Goal: Task Accomplishment & Management: Check status

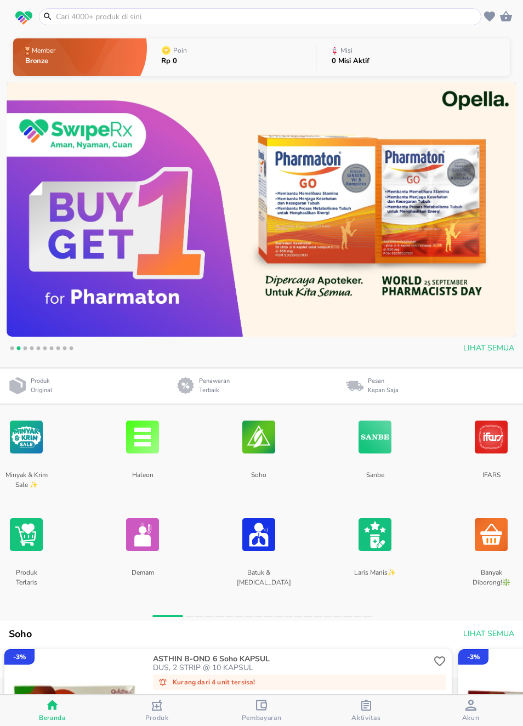
click at [360, 700] on div "Aktivitas" at bounding box center [366, 711] width 29 height 22
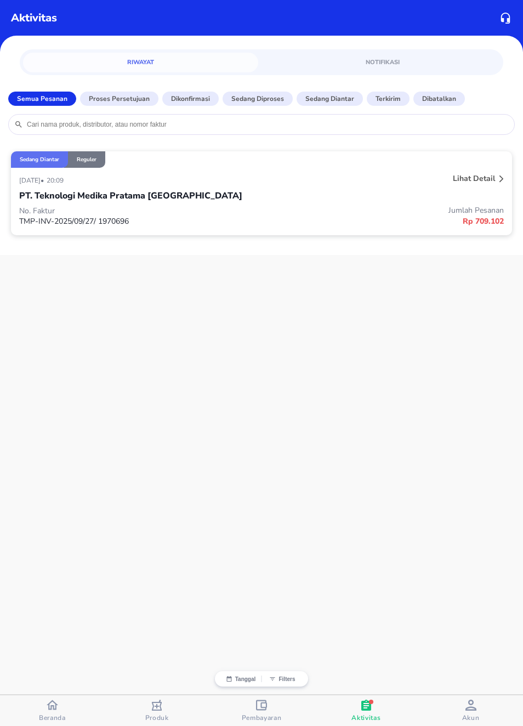
click at [488, 175] on p "Lihat detail" at bounding box center [474, 178] width 42 height 10
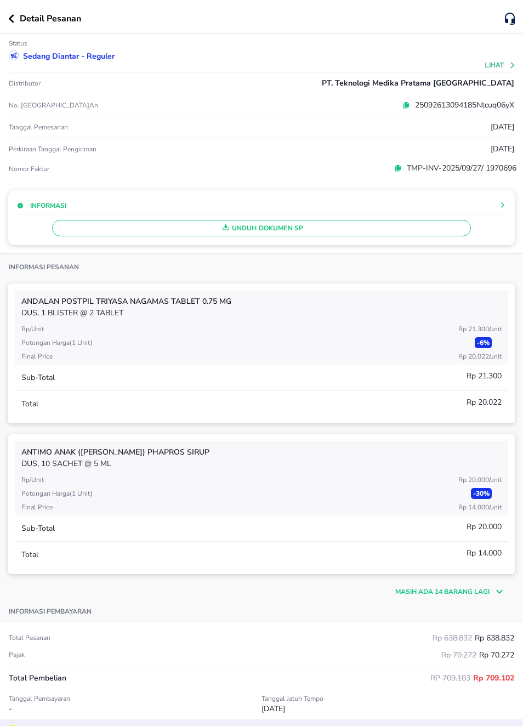
click at [504, 59] on div "Sedang diantar - Reguler" at bounding box center [262, 57] width 510 height 18
click at [506, 65] on button "Lihat" at bounding box center [500, 65] width 31 height 8
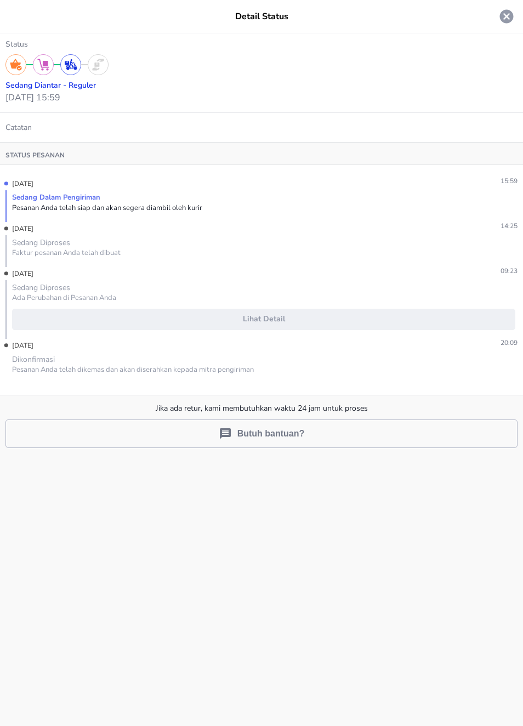
click at [392, 320] on span "Lihat detail" at bounding box center [264, 320] width 494 height 14
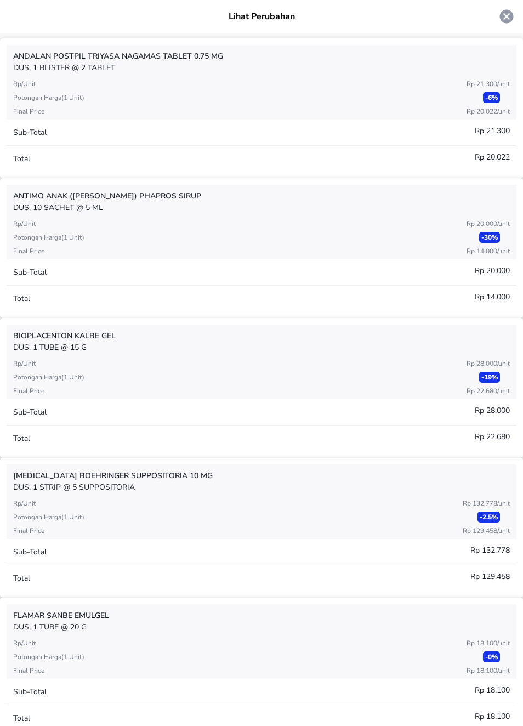
click at [412, 426] on div "Total Rp 22.680" at bounding box center [262, 439] width 510 height 26
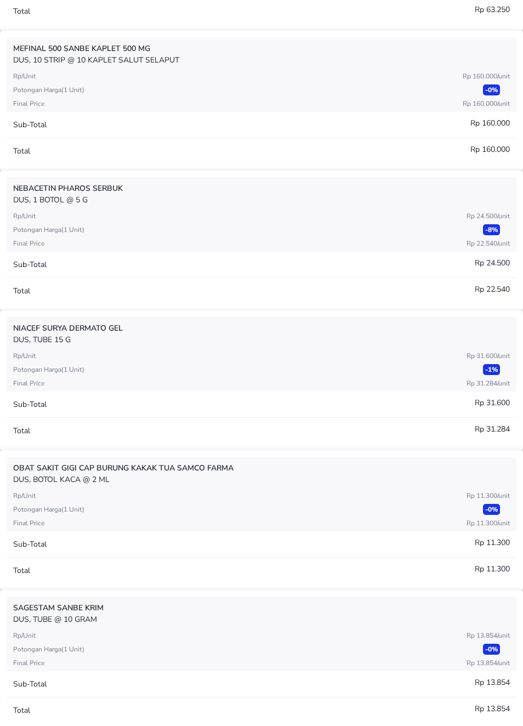
scroll to position [1259, 0]
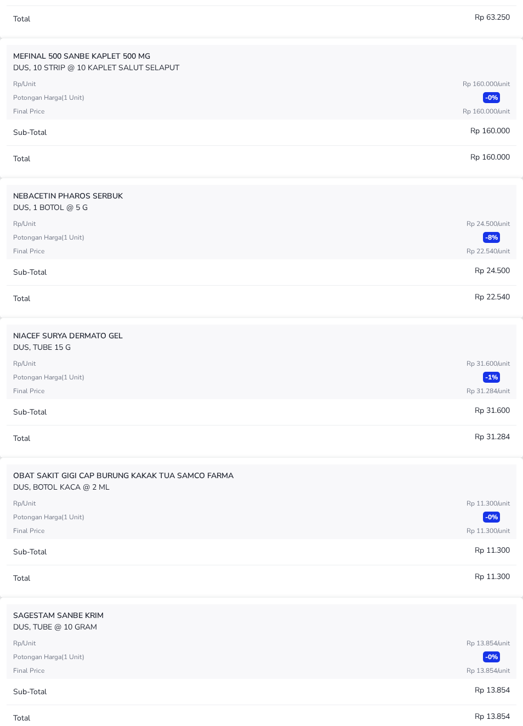
click at [383, 347] on p "DUS, TUBE 15 g" at bounding box center [261, 348] width 497 height 12
click at [381, 354] on div "NIACEF Surya Dermato GEL DUS, TUBE 15 g" at bounding box center [261, 342] width 497 height 34
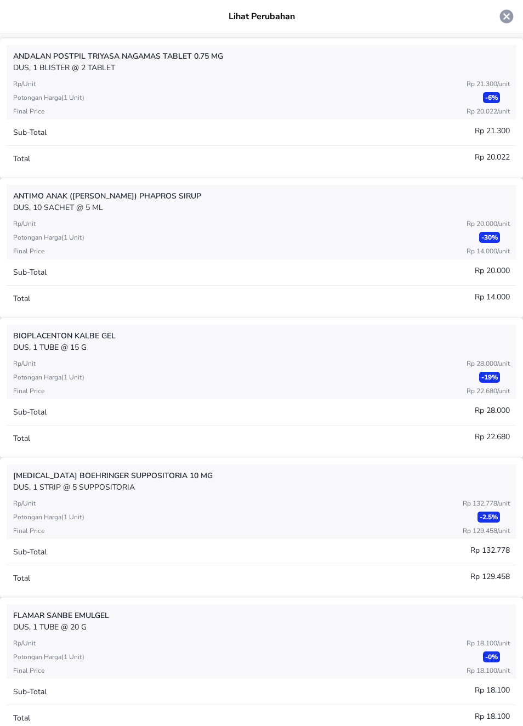
scroll to position [0, 0]
click at [513, 15] on icon at bounding box center [507, 17] width 14 height 14
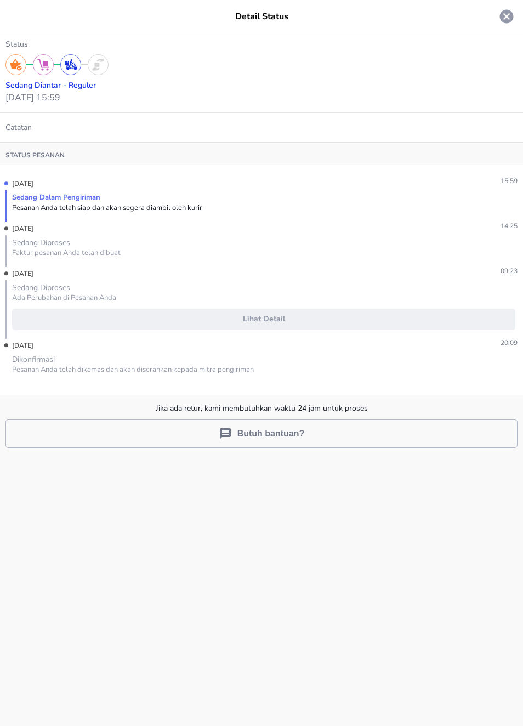
click at [510, 18] on icon at bounding box center [507, 17] width 14 height 14
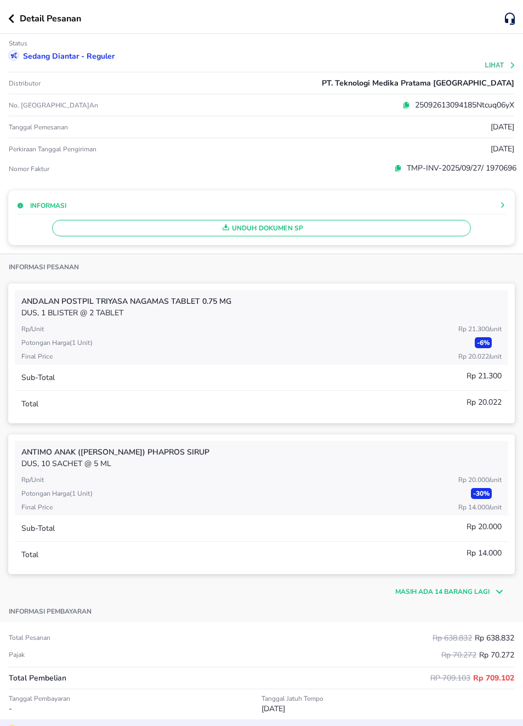
click at [19, 21] on button "button" at bounding box center [14, 18] width 12 height 9
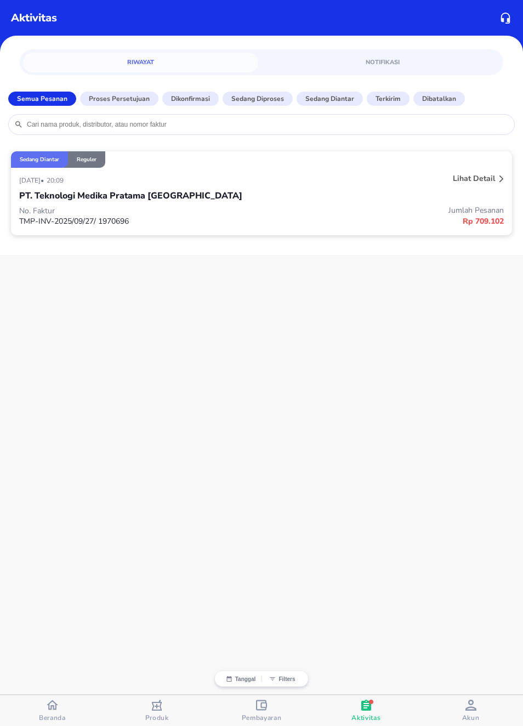
click at [56, 714] on span "Beranda" at bounding box center [52, 718] width 27 height 9
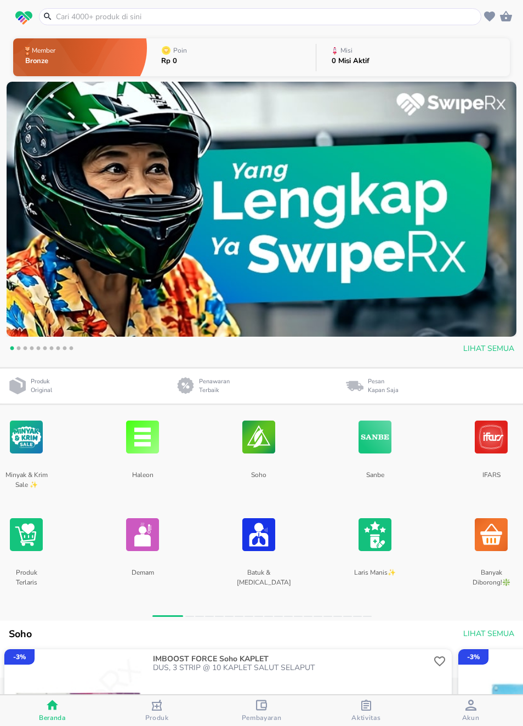
click at [432, 16] on input "text" at bounding box center [267, 17] width 424 height 12
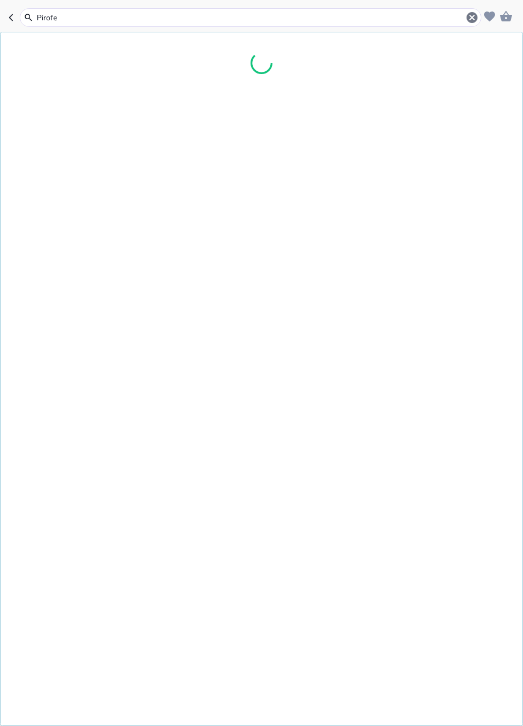
type input "Pirofel"
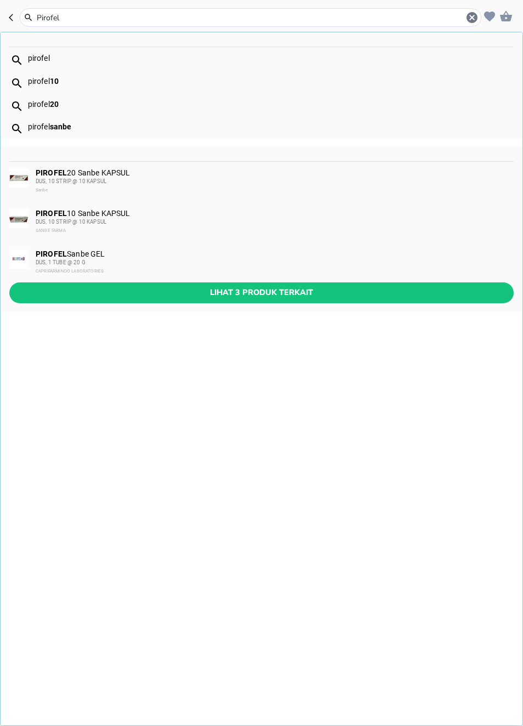
click at [412, 256] on div "PIROFEL Sanbe GEL DUS, 1 TUBE @ 20 G CAPRIFARMINDO LABORATORIES" at bounding box center [274, 263] width 477 height 26
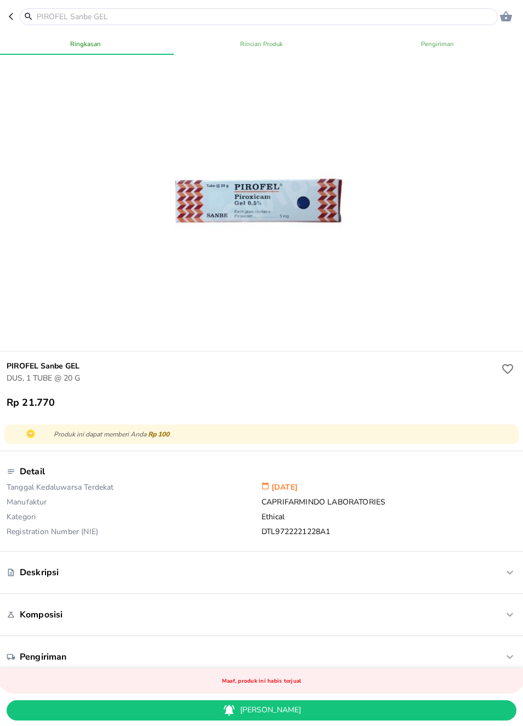
click at [15, 19] on icon "button" at bounding box center [13, 16] width 9 height 9
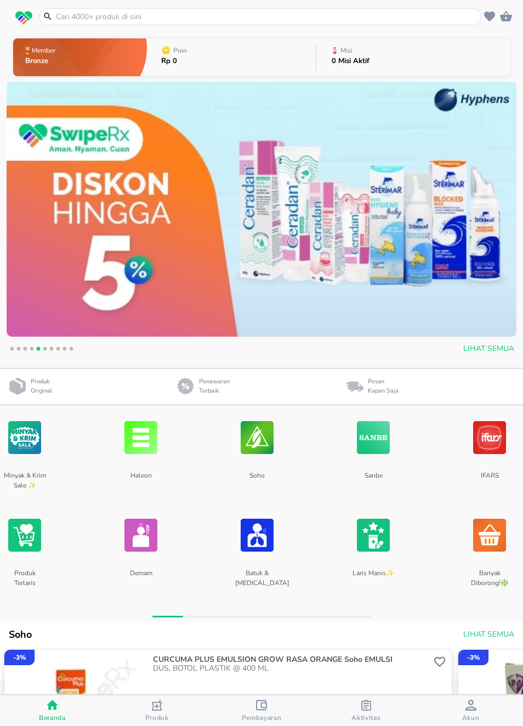
click at [370, 717] on span "Aktivitas" at bounding box center [366, 718] width 29 height 9
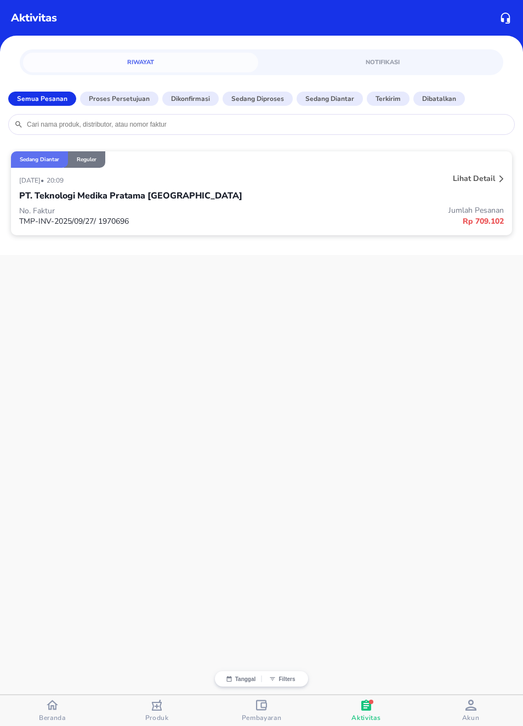
click at [301, 209] on p "Jumlah Pesanan" at bounding box center [383, 210] width 242 height 10
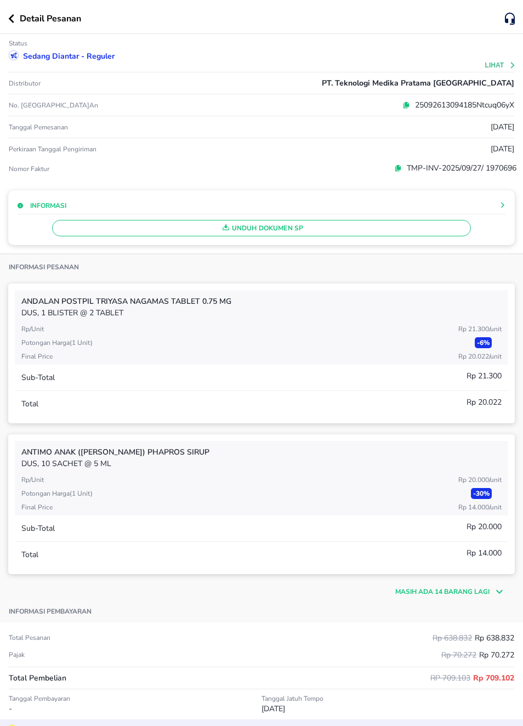
click at [18, 18] on button "button" at bounding box center [14, 18] width 12 height 9
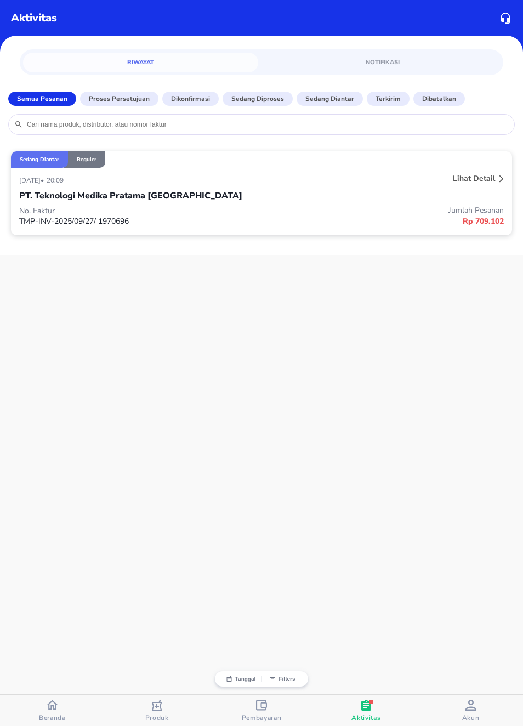
click at [269, 712] on div "Pembayaran" at bounding box center [262, 711] width 40 height 22
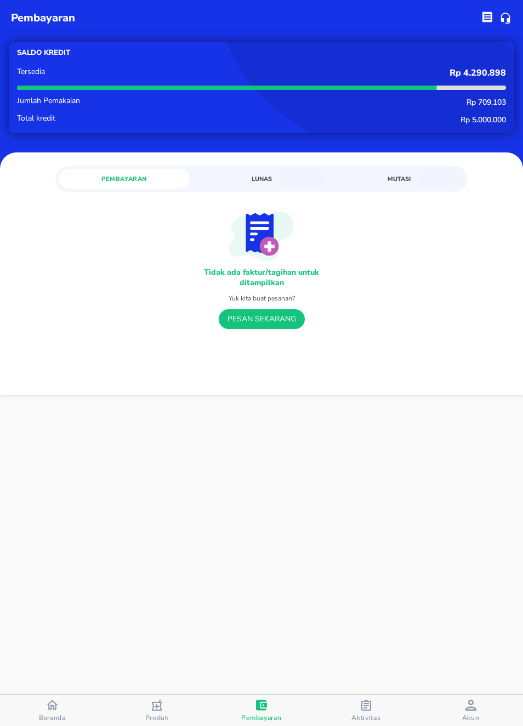
click at [364, 712] on div "button" at bounding box center [366, 707] width 11 height 14
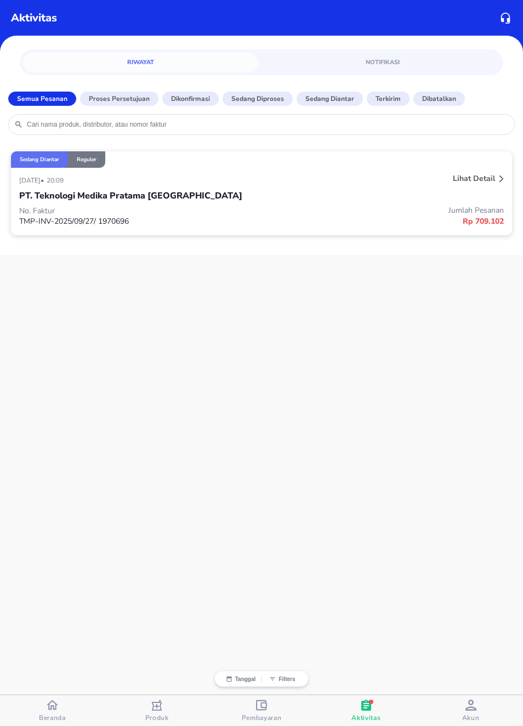
click at [431, 102] on p "Dibatalkan" at bounding box center [439, 99] width 34 height 10
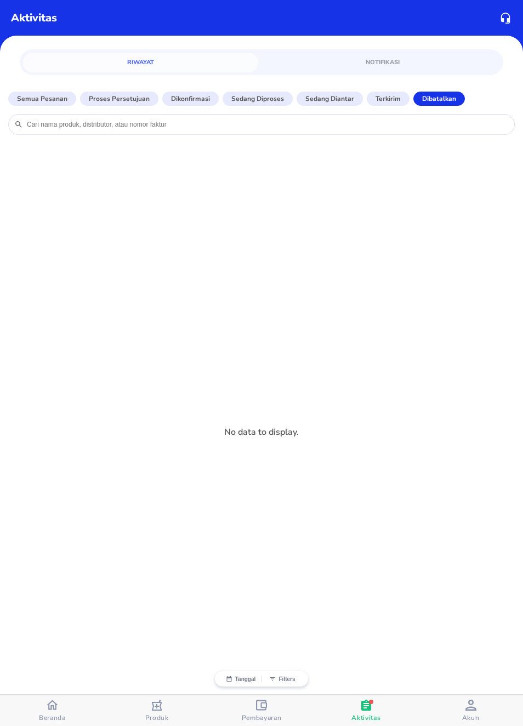
click at [54, 102] on p "Semua Pesanan" at bounding box center [42, 99] width 50 height 10
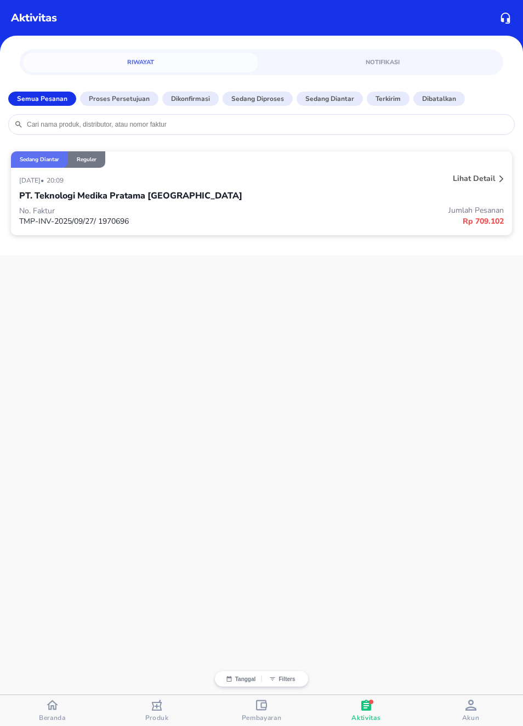
click at [460, 708] on span "Akun" at bounding box center [471, 711] width 98 height 22
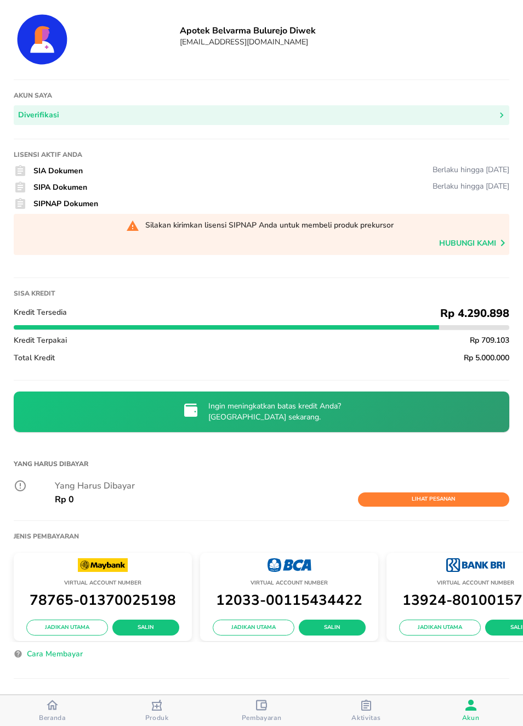
click at [366, 707] on icon "button" at bounding box center [366, 705] width 10 height 11
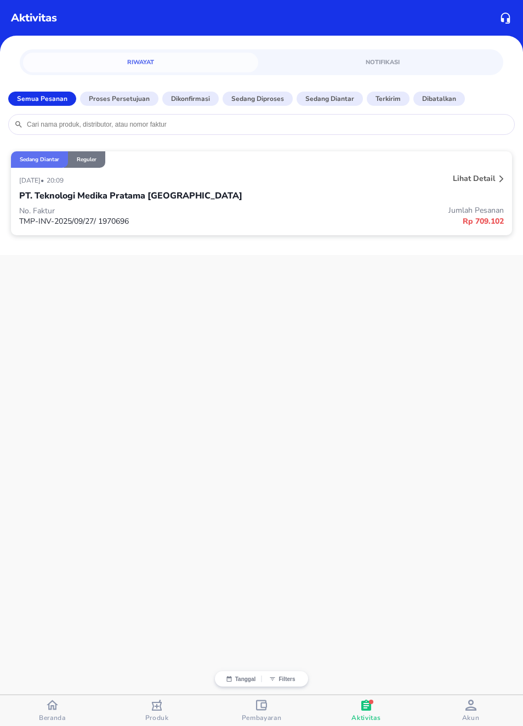
click at [482, 186] on div "Lihat detail" at bounding box center [474, 178] width 47 height 15
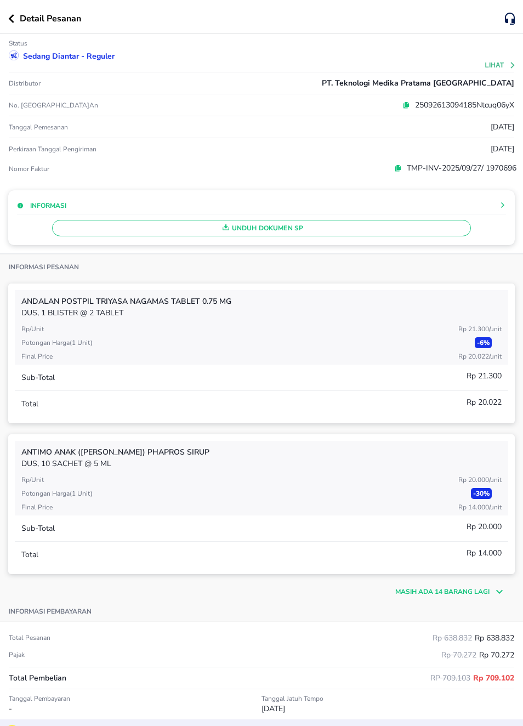
click at [285, 230] on span "Unduh Dokumen SP" at bounding box center [261, 228] width 409 height 14
click at [245, 233] on span "Unduh Dokumen SP" at bounding box center [261, 228] width 409 height 14
click at [355, 231] on span "Unduh Dokumen SP" at bounding box center [261, 228] width 409 height 14
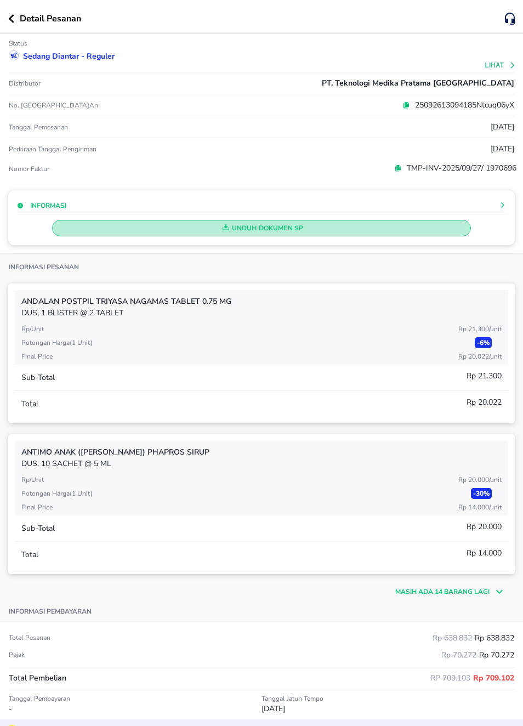
click at [288, 229] on span "Unduh Dokumen SP" at bounding box center [261, 228] width 409 height 14
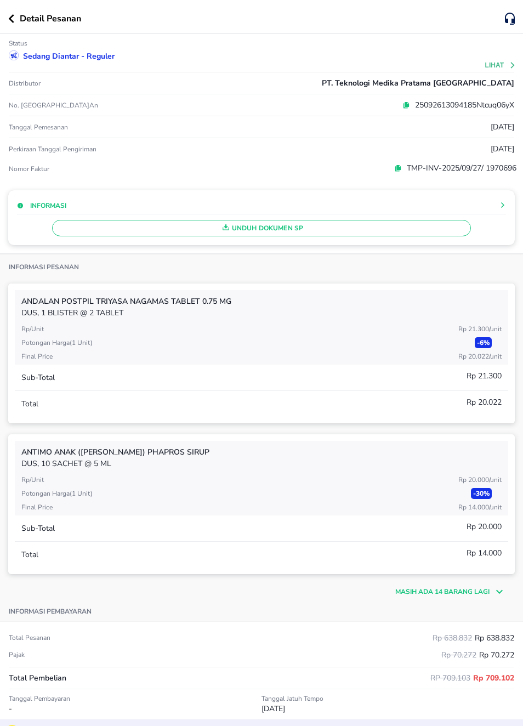
click at [300, 227] on span "Unduh Dokumen SP" at bounding box center [261, 228] width 409 height 14
click at [14, 22] on button "button" at bounding box center [14, 18] width 12 height 9
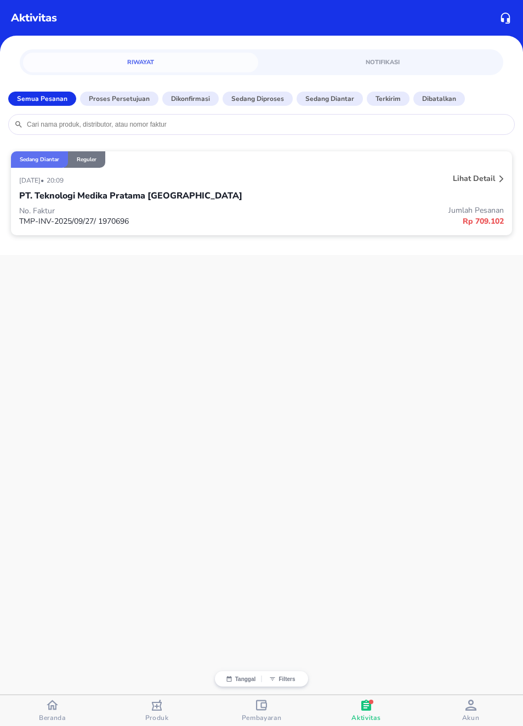
click at [61, 712] on div "Beranda" at bounding box center [52, 710] width 27 height 23
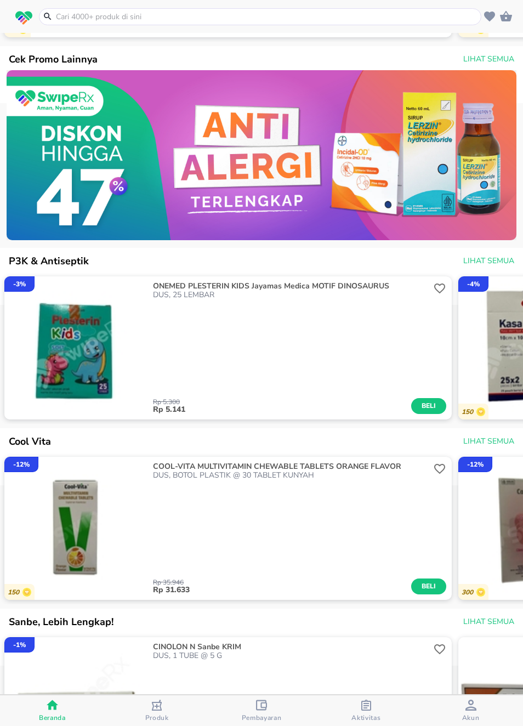
scroll to position [1330, 0]
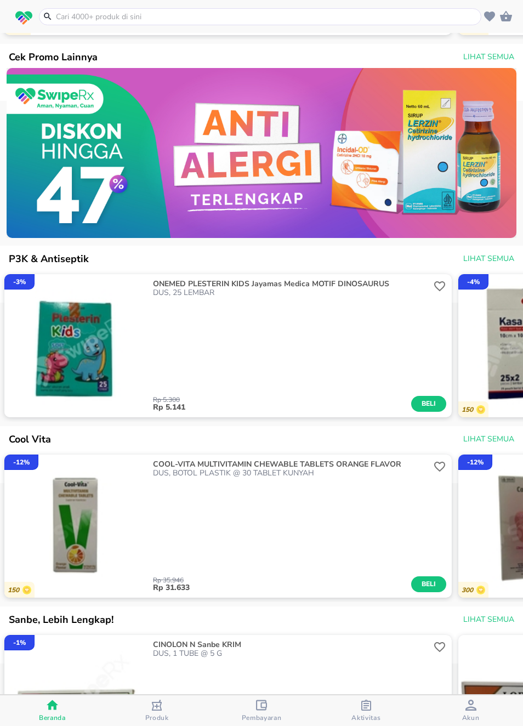
click at [450, 468] on div "COOL-VITA MULTIVITAMIN CHEWABLE TABLETS ORANGE FLAVOR DUS, BOTOL PLASTIK @ 30 T…" at bounding box center [300, 526] width 304 height 143
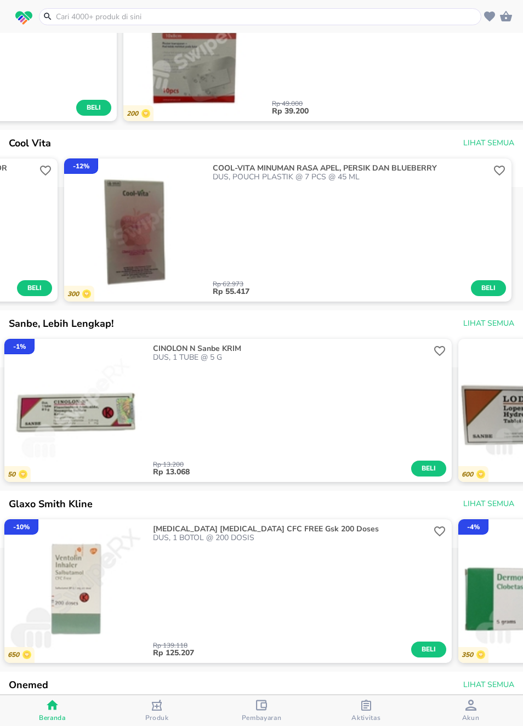
scroll to position [1632, 0]
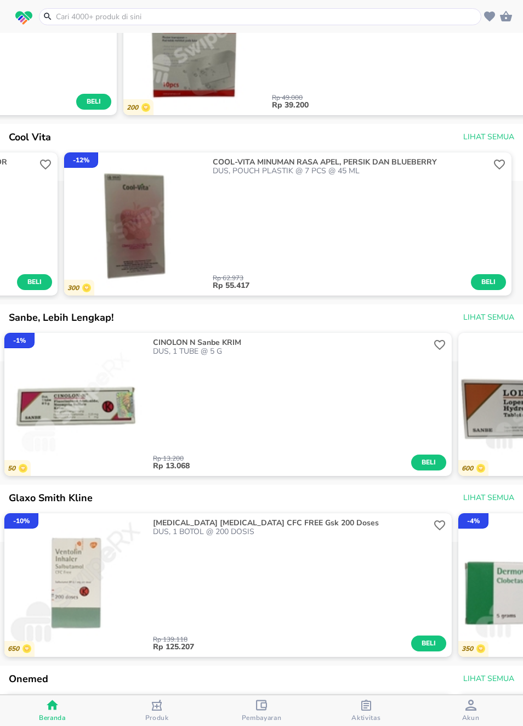
click at [290, 588] on div "Rp 139.118 Rp 125.207 Beli" at bounding box center [299, 593] width 293 height 115
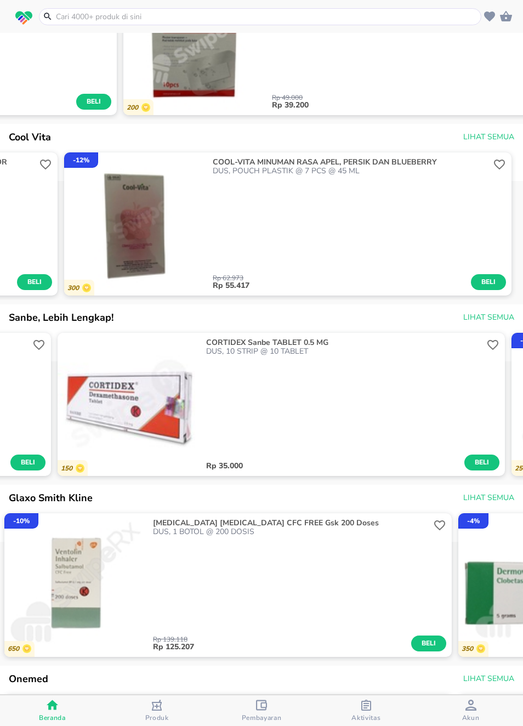
scroll to position [0, 1814]
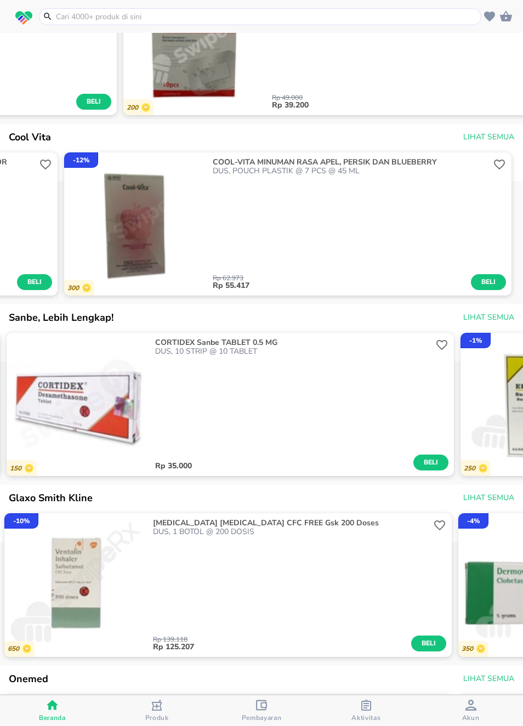
click at [99, 577] on img "button" at bounding box center [75, 584] width 143 height 143
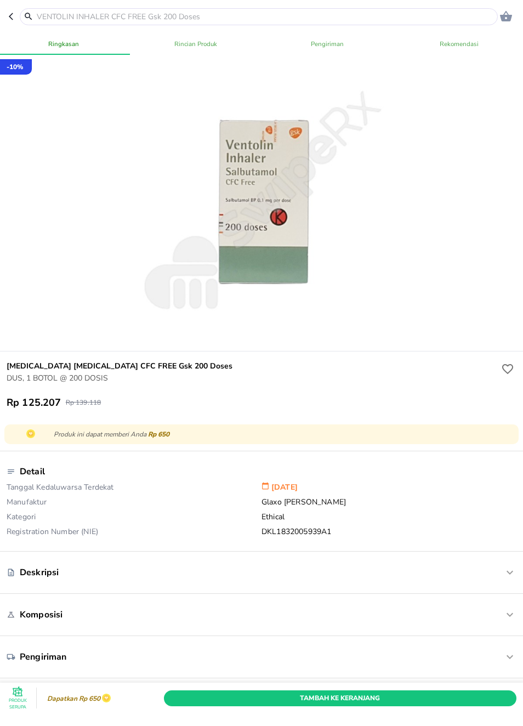
click at [8, 27] on header "0" at bounding box center [261, 16] width 523 height 33
click at [9, 16] on icon "button" at bounding box center [13, 16] width 9 height 9
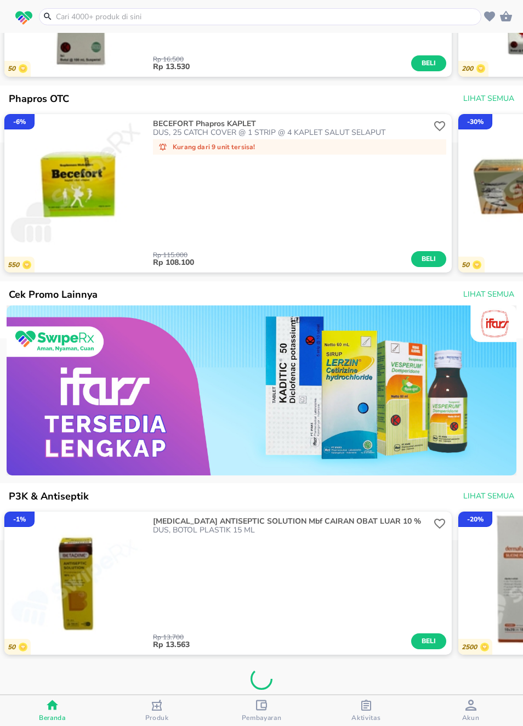
scroll to position [1085, 0]
